Goal: Task Accomplishment & Management: Manage account settings

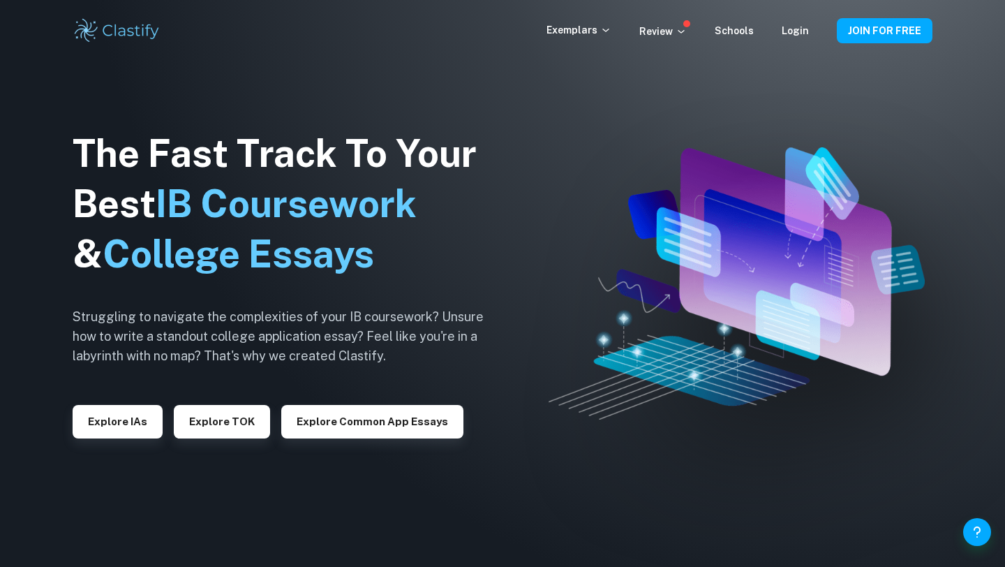
click at [797, 46] on div "Exemplars Review Schools Login JOIN FOR FREE" at bounding box center [502, 30] width 1005 height 61
click at [797, 34] on link "Login" at bounding box center [795, 30] width 27 height 11
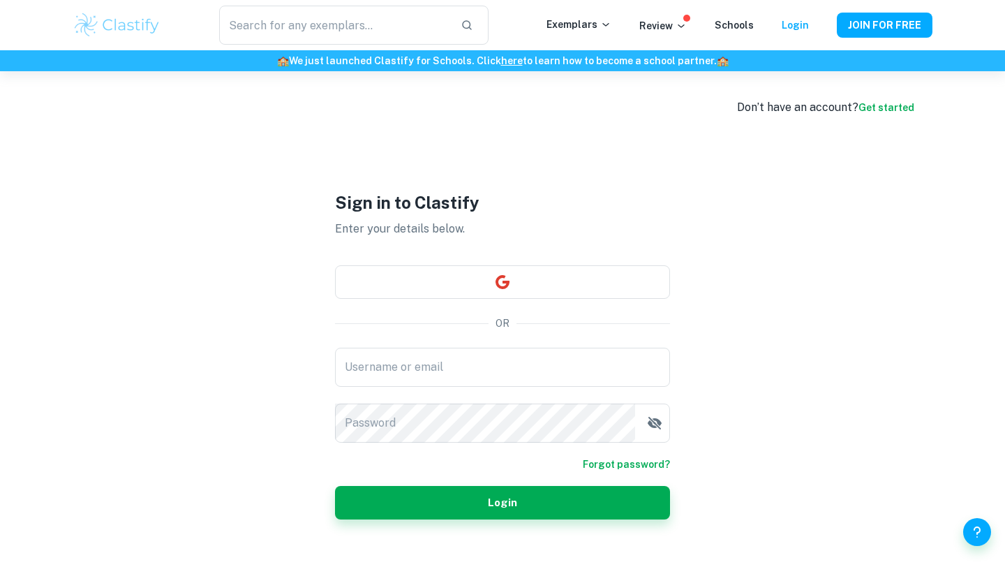
click at [580, 264] on div "Sign in to Clastify Enter your details below. OR Username or email Username or …" at bounding box center [502, 354] width 335 height 567
click at [581, 267] on button "button" at bounding box center [502, 281] width 335 height 33
click at [805, 22] on link "Login" at bounding box center [795, 25] width 27 height 11
click at [578, 281] on button "button" at bounding box center [502, 281] width 335 height 33
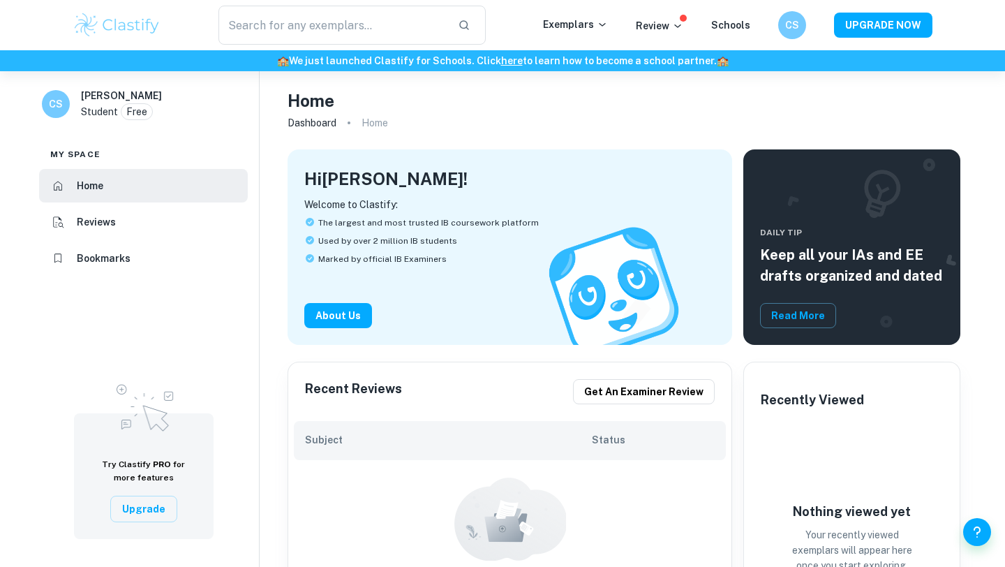
click at [770, 33] on div "​ Exemplars Review Schools CS UPGRADE NOW" at bounding box center [502, 25] width 893 height 39
click at [775, 33] on div "​ Exemplars Review Schools CS UPGRADE NOW" at bounding box center [502, 25] width 893 height 39
click at [791, 20] on h6 "CS" at bounding box center [791, 25] width 17 height 16
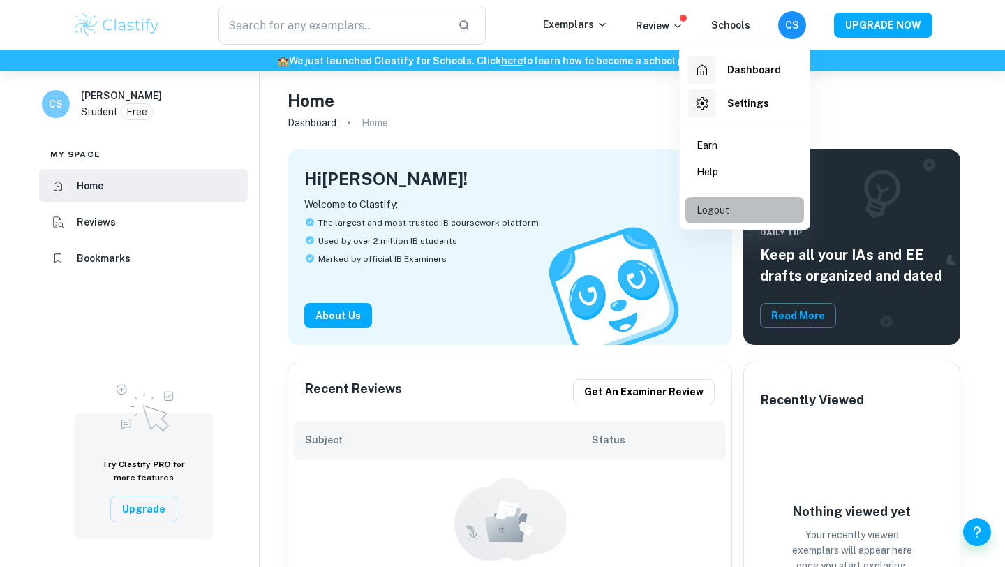
click at [716, 214] on p "Logout" at bounding box center [712, 209] width 33 height 15
